Goal: Information Seeking & Learning: Learn about a topic

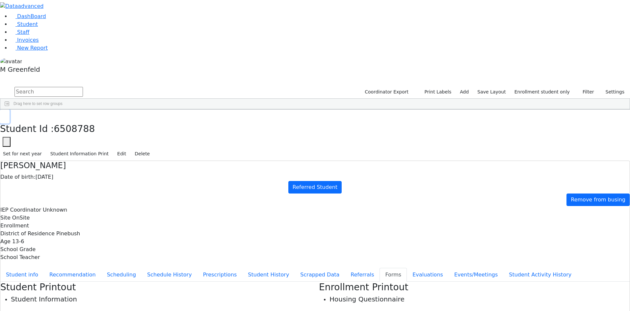
click at [10, 110] on button "button" at bounding box center [5, 117] width 10 height 14
click at [44, 28] on li "Student" at bounding box center [320, 24] width 619 height 8
click at [38, 27] on link "Student" at bounding box center [24, 24] width 27 height 6
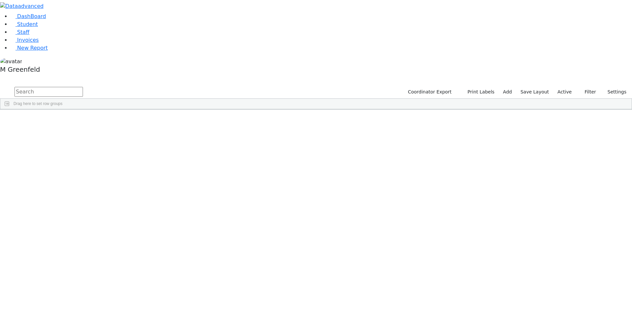
click at [83, 87] on input "text" at bounding box center [48, 92] width 68 height 10
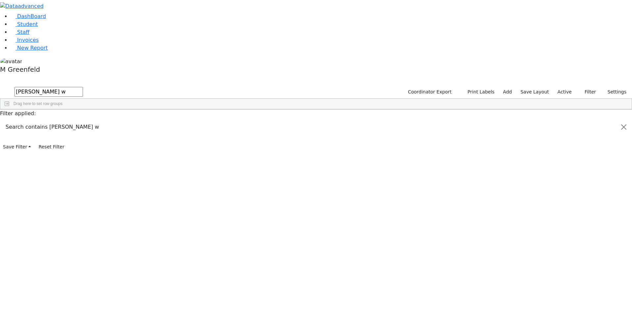
type input "shloimy w"
click at [562, 87] on label "Active" at bounding box center [565, 92] width 20 height 10
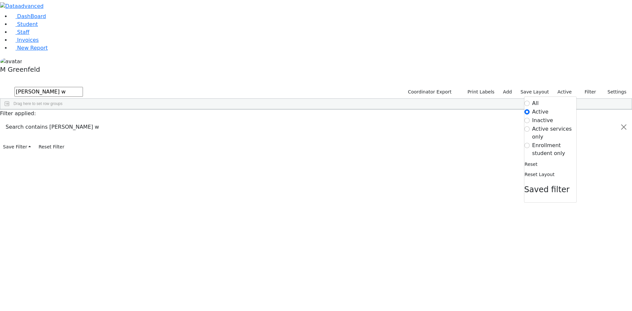
click at [532, 125] on label "Active services only" at bounding box center [554, 133] width 44 height 16
click at [530, 126] on input "Active services only" at bounding box center [526, 128] width 5 height 5
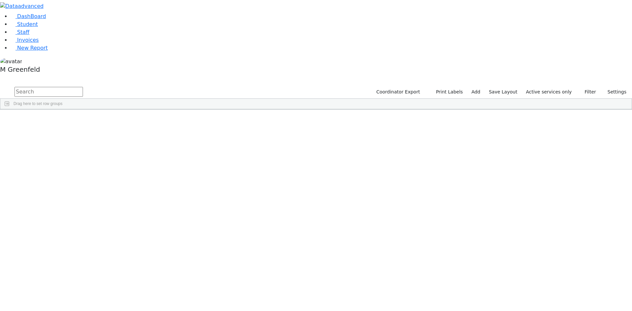
click at [557, 87] on label "Active services only" at bounding box center [549, 92] width 52 height 10
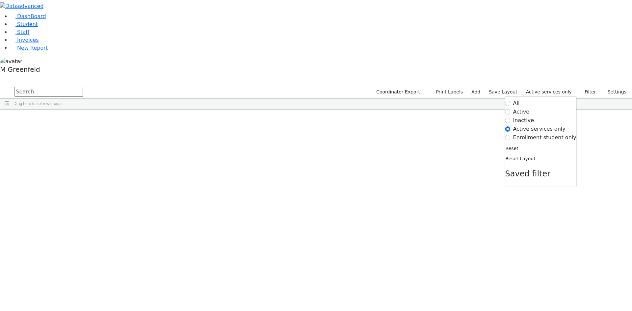
click at [524, 108] on label "Active" at bounding box center [521, 112] width 16 height 8
click at [510, 109] on input "Active" at bounding box center [507, 111] width 5 height 5
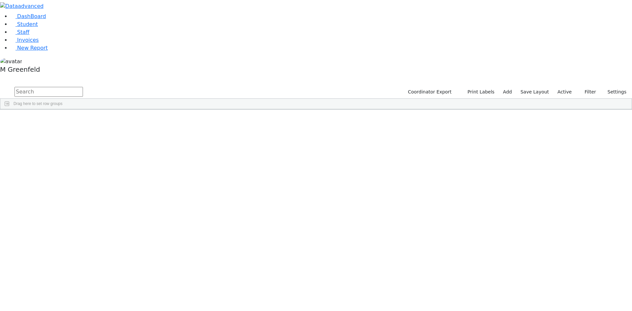
drag, startPoint x: 562, startPoint y: 25, endPoint x: 554, endPoint y: 41, distance: 17.5
click at [562, 87] on label "Active" at bounding box center [565, 92] width 20 height 10
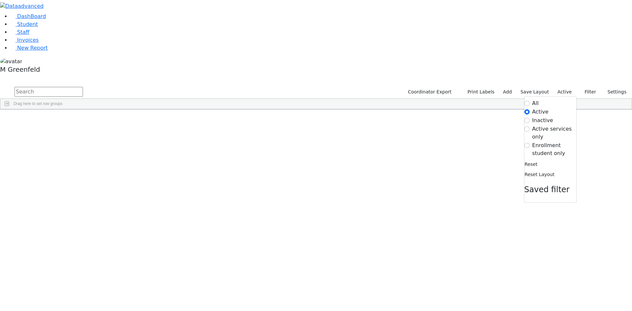
click at [541, 117] on label "Inactive" at bounding box center [542, 121] width 21 height 8
click at [530, 118] on input "Inactive" at bounding box center [526, 120] width 5 height 5
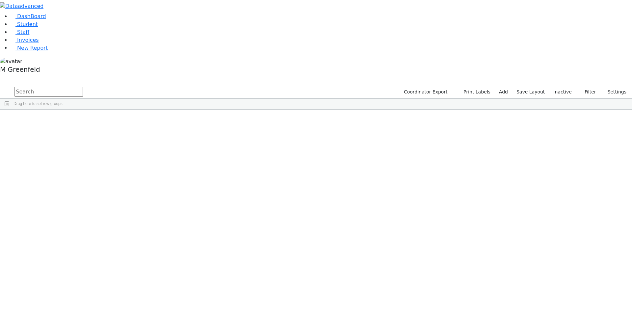
click at [267, 99] on div "Drag here to set row groups" at bounding box center [315, 104] width 631 height 11
click at [83, 87] on input "text" at bounding box center [48, 92] width 68 height 10
type input "Shloim"
click at [98, 295] on div "Shloimy" at bounding box center [82, 299] width 32 height 9
click at [98, 286] on div "Shloima" at bounding box center [82, 290] width 32 height 9
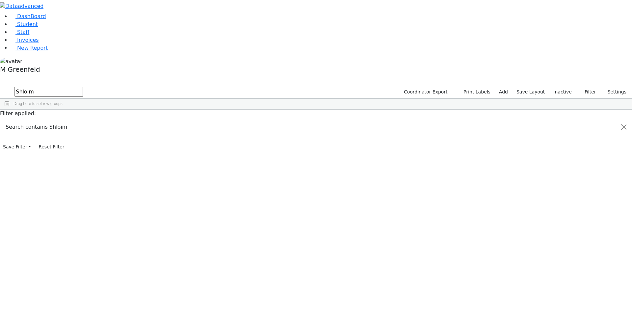
click at [129, 295] on div "07/17/2009" at bounding box center [114, 299] width 32 height 9
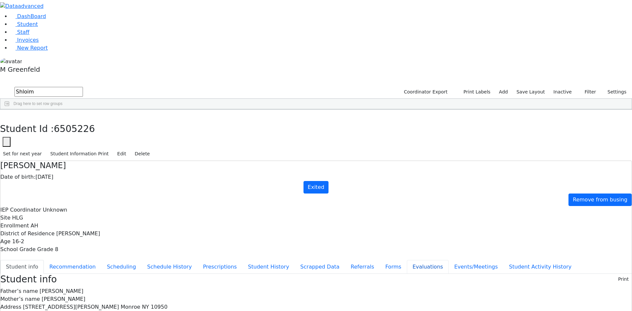
click at [407, 260] on button "Evaluations" at bounding box center [428, 267] width 42 height 14
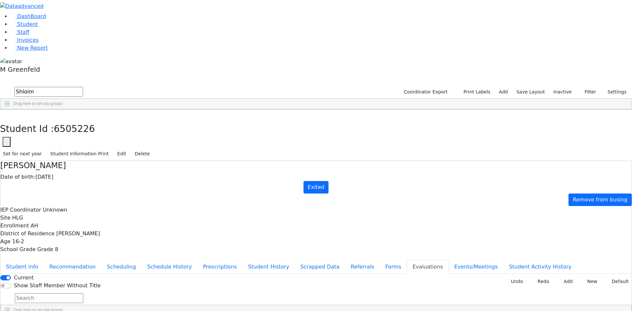
click at [345, 260] on button "Referrals" at bounding box center [362, 267] width 35 height 14
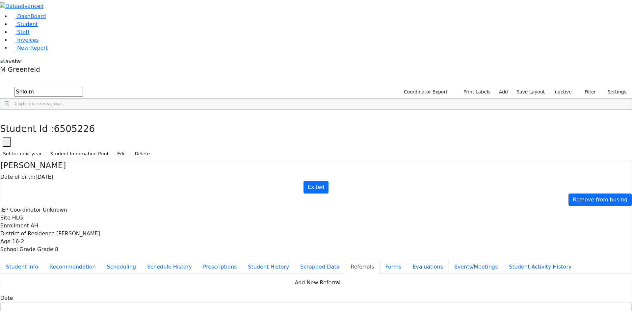
click at [407, 260] on button "Evaluations" at bounding box center [428, 267] width 42 height 14
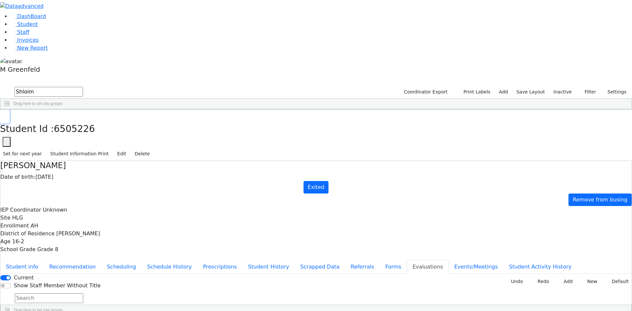
click at [7, 115] on icon "button" at bounding box center [5, 117] width 4 height 4
click at [38, 27] on link "Student" at bounding box center [24, 24] width 27 height 6
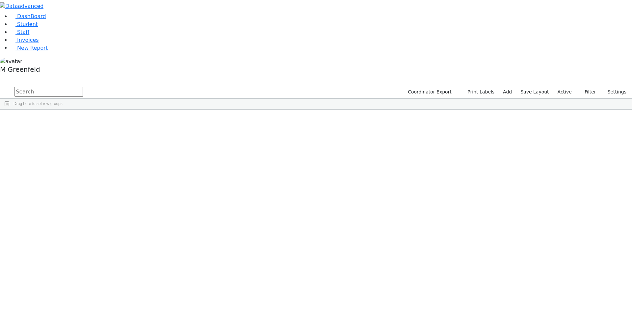
scroll to position [296, 0]
click at [558, 87] on label "Active" at bounding box center [565, 92] width 20 height 10
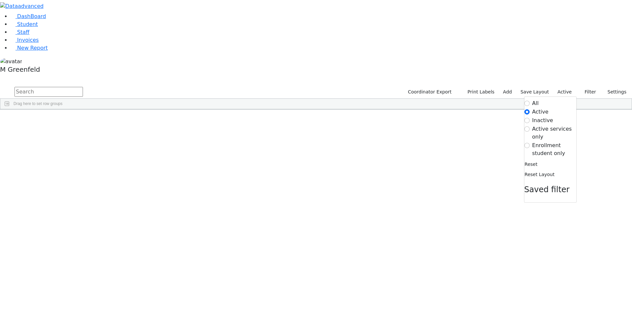
click at [536, 125] on label "Active services only" at bounding box center [554, 133] width 44 height 16
click at [530, 126] on input "Active services only" at bounding box center [526, 128] width 5 height 5
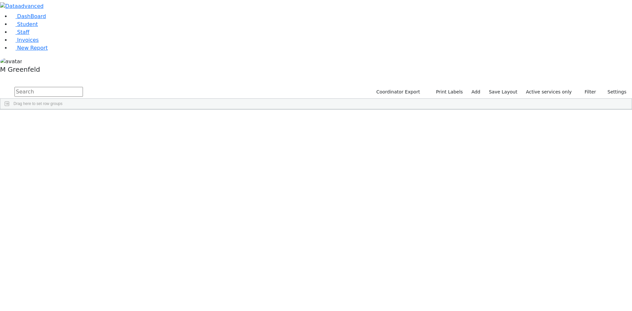
scroll to position [0, 0]
click at [549, 87] on label "Active services only" at bounding box center [549, 92] width 52 height 10
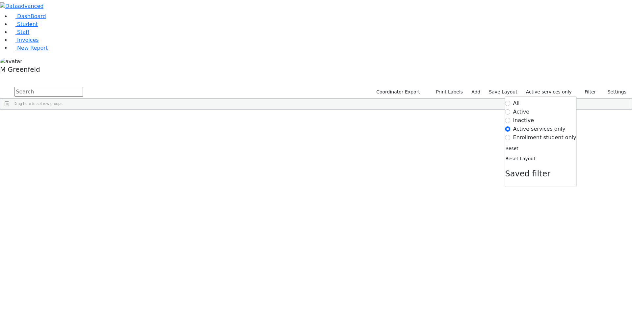
click at [528, 99] on form "All Active Inactive Active services only Enrollment student only" at bounding box center [540, 120] width 71 height 42
click at [526, 134] on label "Enrollment student only" at bounding box center [544, 138] width 63 height 8
click at [510, 135] on input "Enrollment student only" at bounding box center [507, 137] width 5 height 5
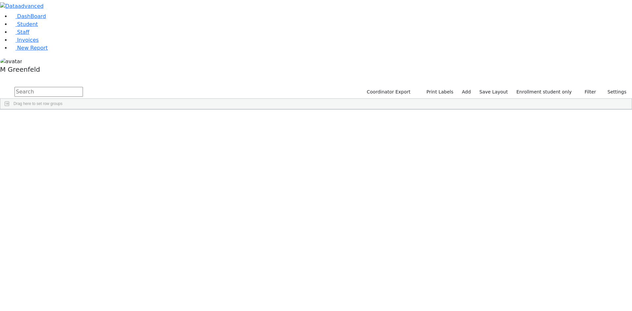
click at [27, 36] on li "Staff" at bounding box center [321, 32] width 621 height 8
click at [29, 35] on link "Staff" at bounding box center [20, 32] width 19 height 6
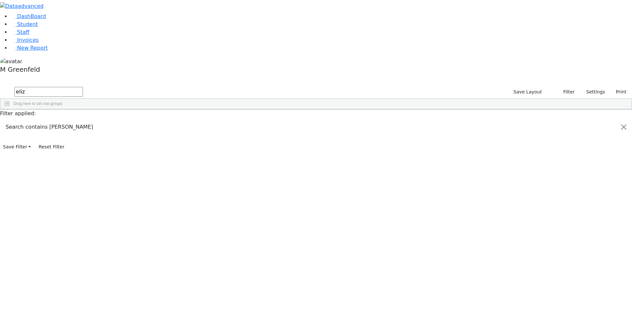
type input "eliz"
click at [270, 120] on div "917-756-9856" at bounding box center [250, 124] width 39 height 9
click at [83, 87] on input "eliz" at bounding box center [48, 92] width 68 height 10
click at [15, 27] on link "Student" at bounding box center [24, 24] width 27 height 6
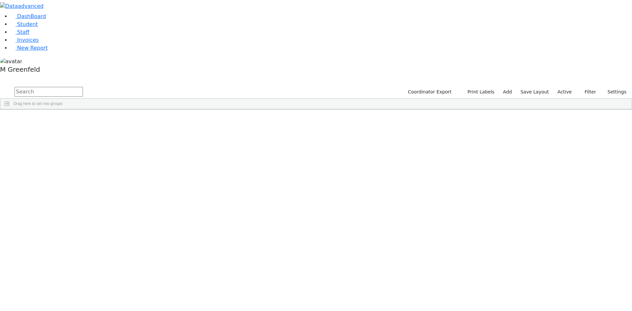
click at [83, 87] on input "text" at bounding box center [48, 92] width 68 height 10
type input "Hirs"
click at [0, 86] on button "submit" at bounding box center [6, 92] width 13 height 13
click at [98, 139] on div "[PERSON_NAME]" at bounding box center [82, 143] width 32 height 9
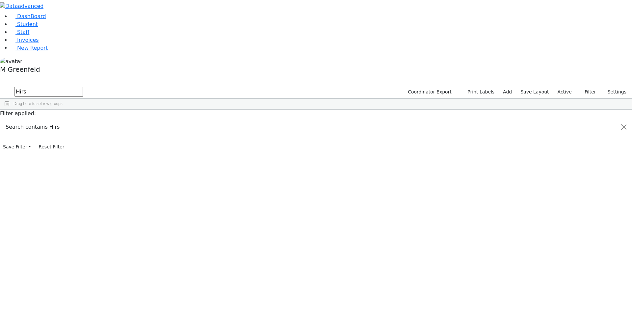
click at [98, 139] on div "[PERSON_NAME]" at bounding box center [82, 143] width 32 height 9
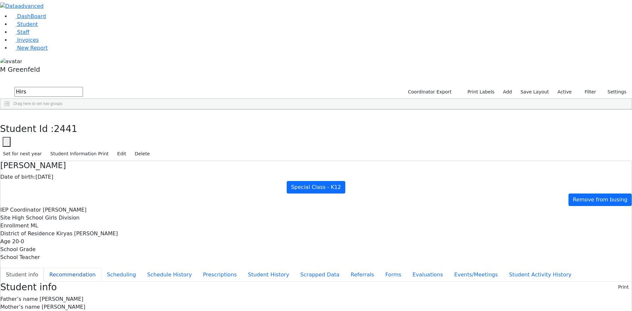
click at [101, 268] on button "Recommendation" at bounding box center [73, 275] width 58 height 14
checkbox input "true"
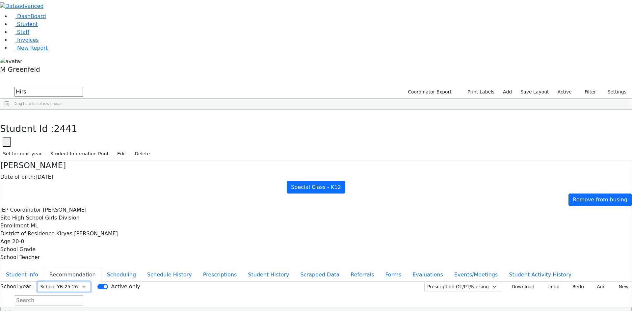
click at [91, 282] on select "Select School YR Summer YR 25 School YR 25-26 Summer YR 25 School YR 24-25 Summ…" at bounding box center [64, 287] width 54 height 10
select select "213"
click at [91, 282] on select "Select School YR Summer YR 25 School YR 25-26 Summer YR 25 School YR 24-25 Summ…" at bounding box center [64, 287] width 54 height 10
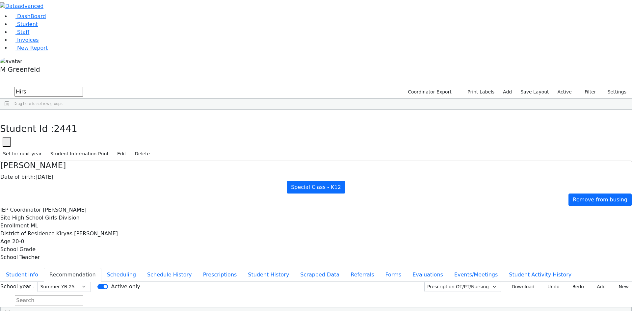
drag, startPoint x: 126, startPoint y: 18, endPoint x: 129, endPoint y: 12, distance: 7.1
click at [126, 110] on div "Student Id : 2441 Student Id 2441 Cancel Save Set for next year Student Informa…" at bounding box center [316, 135] width 632 height 51
click at [10, 110] on button "button" at bounding box center [5, 117] width 10 height 14
drag, startPoint x: 107, startPoint y: 17, endPoint x: 106, endPoint y: 23, distance: 5.7
click at [105, 21] on div "DashBoard Student Staff Invoices New Report 4" at bounding box center [316, 180] width 632 height 361
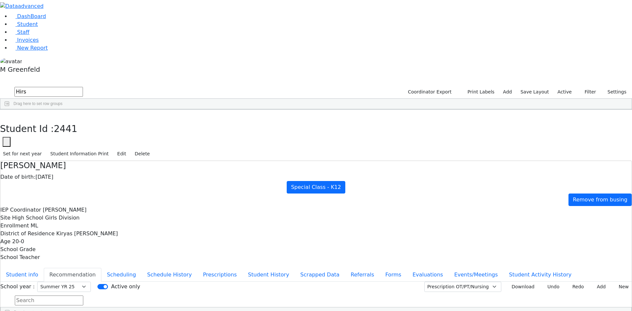
click at [83, 87] on input "Hirs" at bounding box center [48, 92] width 68 height 10
click at [586, 87] on button "Filter" at bounding box center [587, 92] width 23 height 10
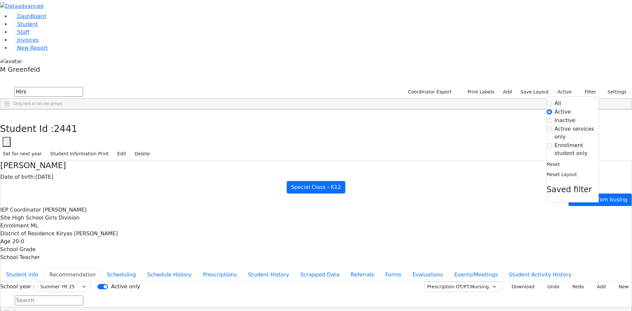
click at [555, 125] on label "Active services only" at bounding box center [577, 133] width 44 height 16
click at [552, 126] on input "Active services only" at bounding box center [549, 128] width 5 height 5
radio input "true"
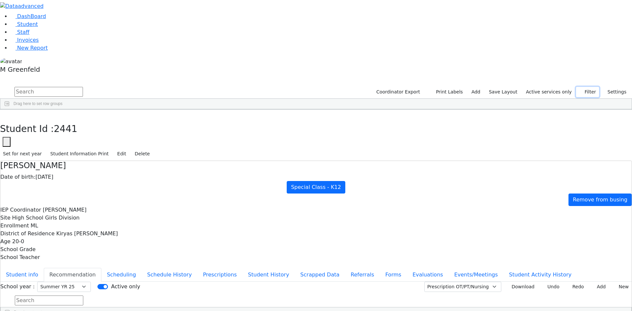
click at [580, 90] on icon "button" at bounding box center [581, 92] width 4 height 4
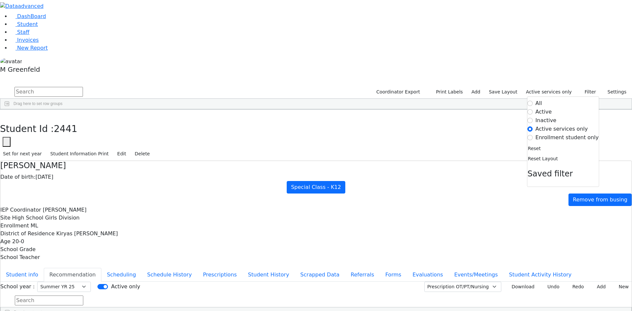
click at [563, 134] on label "Enrollment student only" at bounding box center [567, 138] width 63 height 8
click at [533, 135] on input "Enrollment student only" at bounding box center [530, 137] width 5 height 5
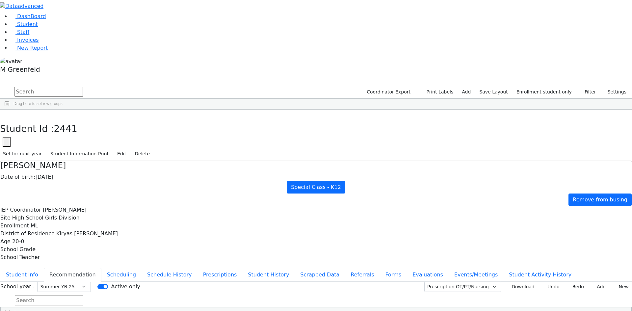
scroll to position [141, 0]
click at [66, 301] on div "[PERSON_NAME]" at bounding box center [51, 305] width 32 height 9
select select "213"
click at [44, 268] on button "Student info" at bounding box center [21, 275] width 43 height 14
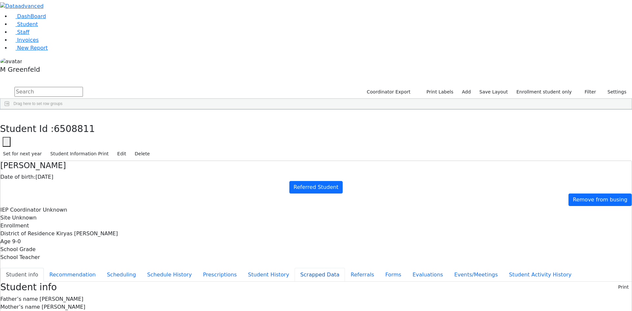
click at [295, 268] on button "Scrapped Data" at bounding box center [320, 275] width 50 height 14
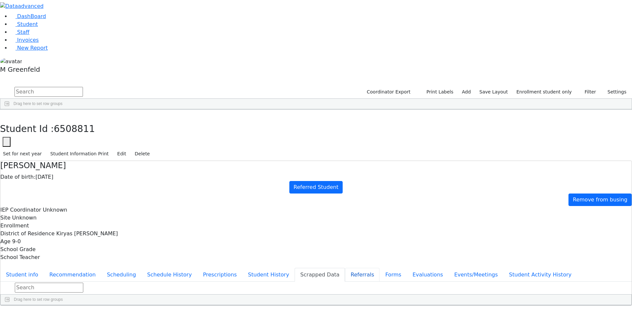
click at [345, 268] on button "Referrals" at bounding box center [362, 275] width 35 height 14
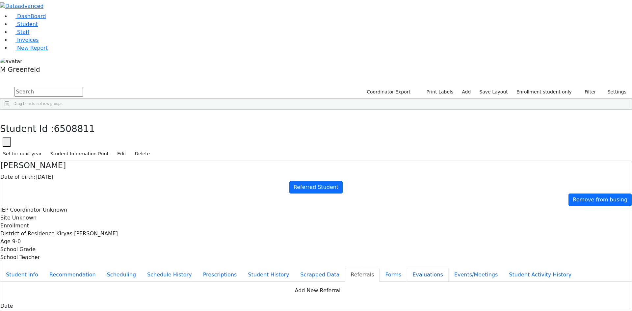
click at [407, 268] on button "Evaluations" at bounding box center [428, 275] width 42 height 14
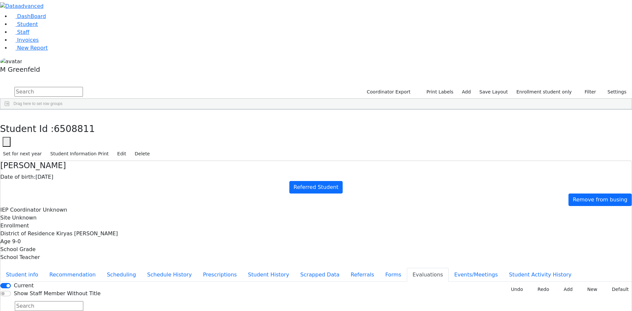
type input "[DATE]"
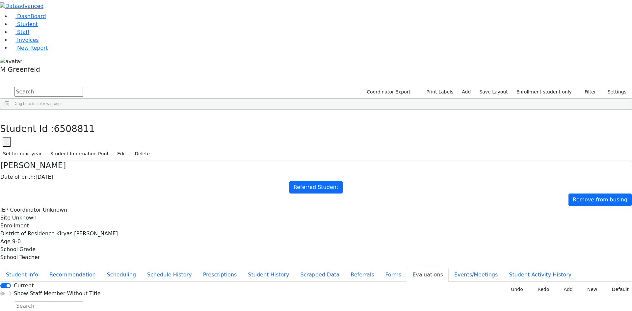
click at [7, 115] on icon "button" at bounding box center [5, 117] width 4 height 4
